Goal: Task Accomplishment & Management: Use online tool/utility

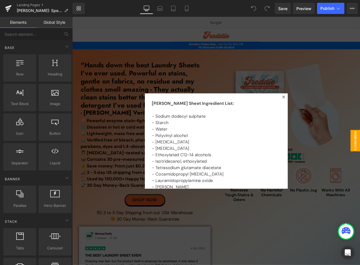
click at [275, 69] on div at bounding box center [241, 162] width 338 height 291
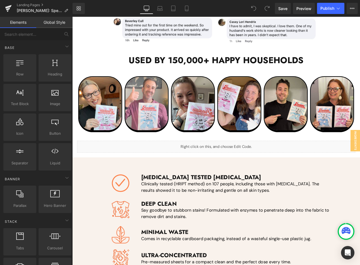
scroll to position [866, 0]
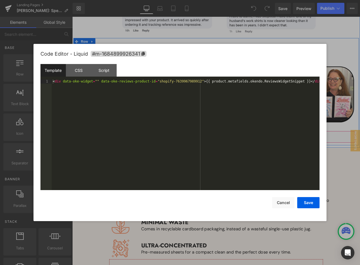
click at [247, 154] on icon at bounding box center [249, 155] width 4 height 4
click at [78, 72] on div "CSS" at bounding box center [78, 70] width 25 height 13
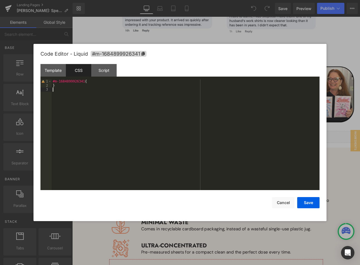
click at [83, 104] on div "#m-1684899926341 { }" at bounding box center [186, 138] width 268 height 119
click at [307, 203] on button "Save" at bounding box center [308, 202] width 22 height 11
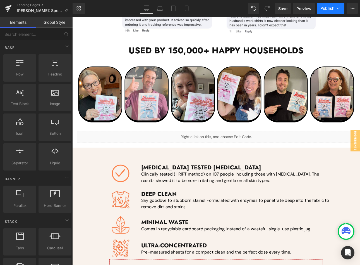
click at [329, 11] on button "Publish" at bounding box center [330, 8] width 27 height 11
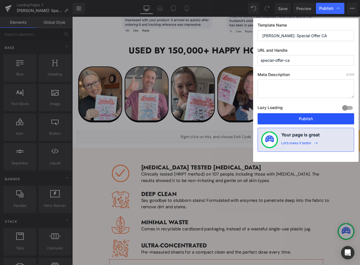
drag, startPoint x: 296, startPoint y: 120, endPoint x: 178, endPoint y: 49, distance: 137.3
click at [296, 120] on button "Publish" at bounding box center [306, 118] width 97 height 11
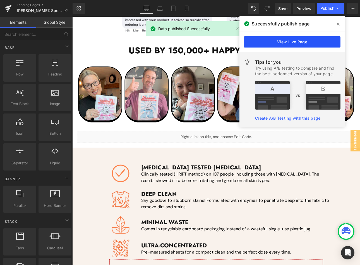
click at [303, 45] on link "View Live Page" at bounding box center [292, 41] width 97 height 11
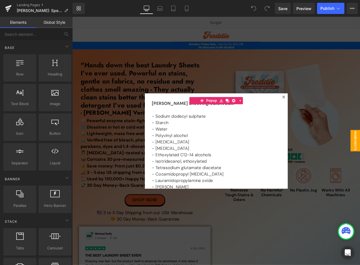
click at [177, 36] on div at bounding box center [241, 162] width 338 height 291
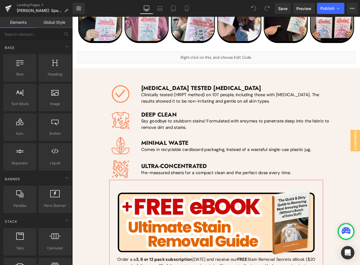
scroll to position [819, 0]
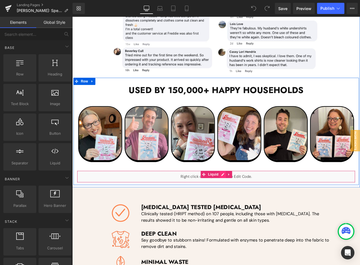
click at [247, 198] on div "Liquid" at bounding box center [241, 204] width 327 height 14
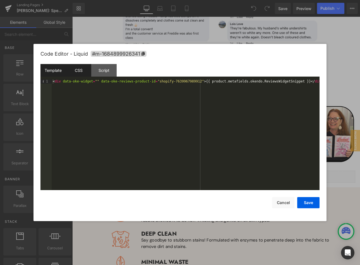
click at [78, 67] on div "CSS" at bounding box center [78, 70] width 25 height 13
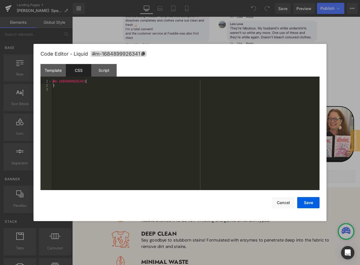
click at [79, 109] on div "#m-1684899926341 { }" at bounding box center [186, 138] width 268 height 119
click at [314, 195] on div "Save Cancel" at bounding box center [180, 199] width 279 height 18
click at [311, 202] on button "Save" at bounding box center [308, 202] width 22 height 11
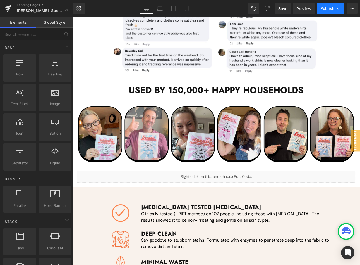
click at [327, 10] on span "Publish" at bounding box center [328, 8] width 14 height 4
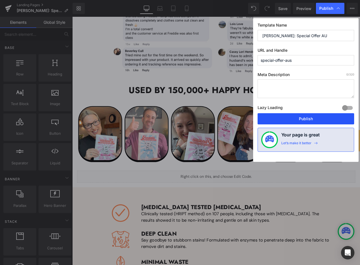
click at [297, 116] on button "Publish" at bounding box center [306, 118] width 97 height 11
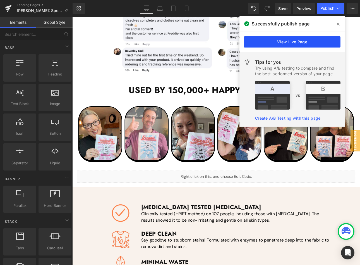
click at [318, 42] on link "View Live Page" at bounding box center [292, 41] width 97 height 11
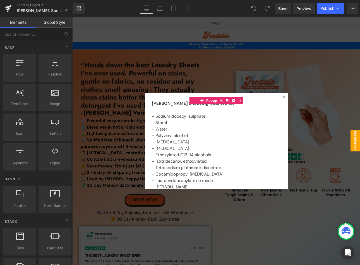
click at [360, 31] on div at bounding box center [241, 162] width 338 height 291
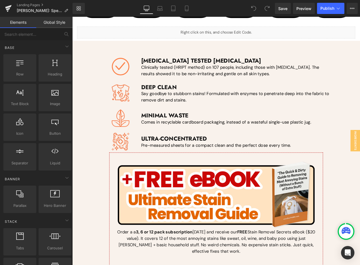
scroll to position [829, 0]
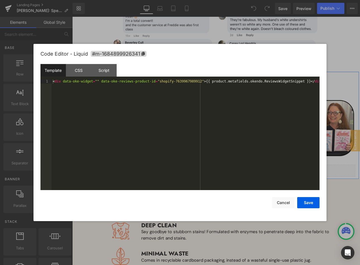
drag, startPoint x: 247, startPoint y: 194, endPoint x: 277, endPoint y: 177, distance: 34.4
click at [247, 194] on div "Liquid" at bounding box center [241, 197] width 327 height 14
click at [90, 112] on div "< div data-oke-widget = "" data-oke-reviews-product-id = "shopify-7639967989912…" at bounding box center [186, 138] width 268 height 119
click at [87, 71] on div "CSS" at bounding box center [78, 70] width 25 height 13
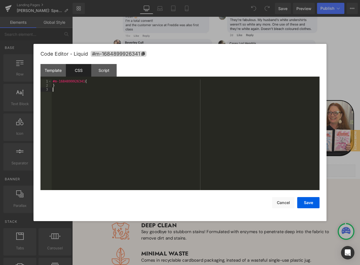
click at [74, 96] on div "#m-1684899926341 { }" at bounding box center [186, 138] width 268 height 119
click at [310, 199] on button "Save" at bounding box center [308, 202] width 22 height 11
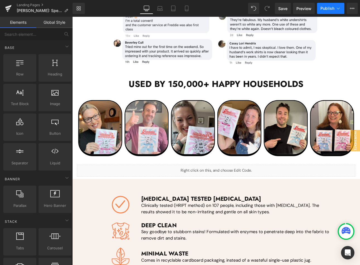
click at [327, 10] on span "Publish" at bounding box center [328, 8] width 14 height 4
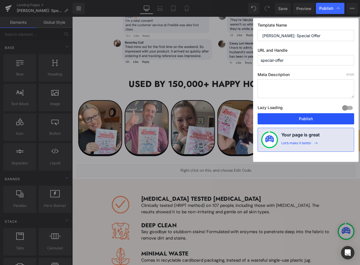
click at [305, 118] on button "Publish" at bounding box center [306, 118] width 97 height 11
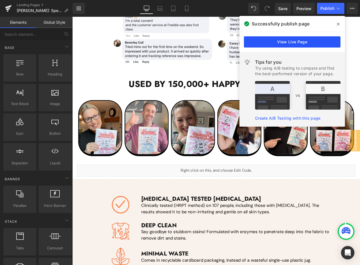
click at [289, 41] on link "View Live Page" at bounding box center [292, 41] width 97 height 11
